Goal: Check status

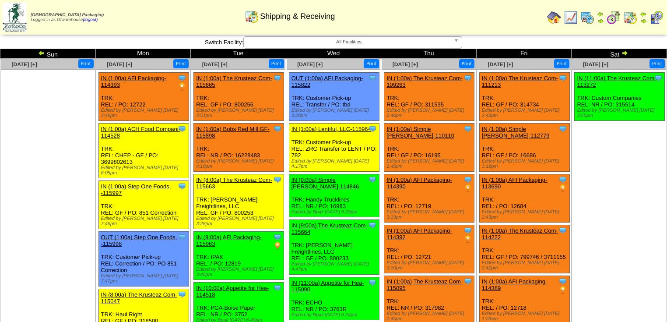
click at [625, 53] on img at bounding box center [624, 52] width 7 height 7
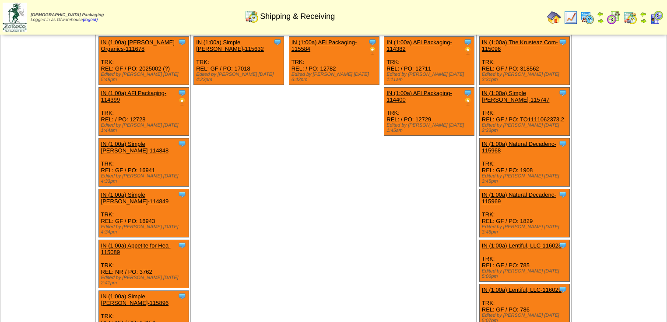
drag, startPoint x: 342, startPoint y: 206, endPoint x: 360, endPoint y: 170, distance: 40.5
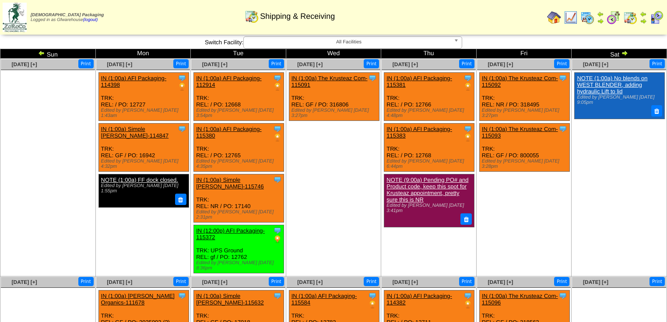
click at [39, 56] on img at bounding box center [41, 52] width 7 height 7
